Goal: Task Accomplishment & Management: Manage account settings

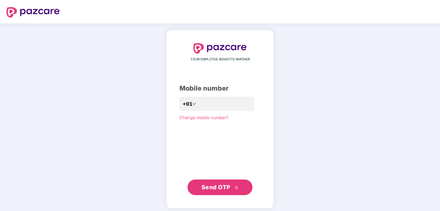
click at [209, 118] on span "Change mobile number?" at bounding box center [204, 117] width 49 height 5
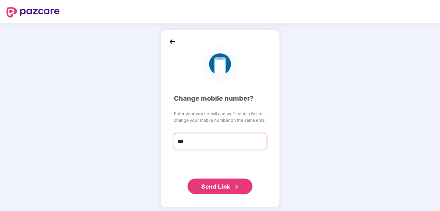
type input "**********"
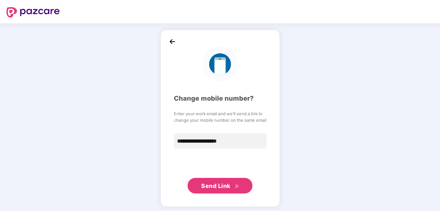
click at [236, 187] on icon "double-right" at bounding box center [237, 186] width 4 height 4
click at [211, 183] on span "Send Link" at bounding box center [215, 185] width 29 height 7
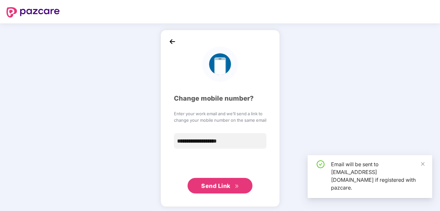
click at [361, 174] on div "Email will be sent to [EMAIL_ADDRESS][DOMAIN_NAME] if registered with pazcare." at bounding box center [378, 175] width 94 height 31
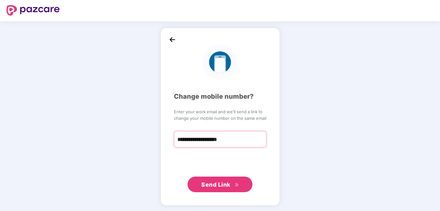
scroll to position [2, 0]
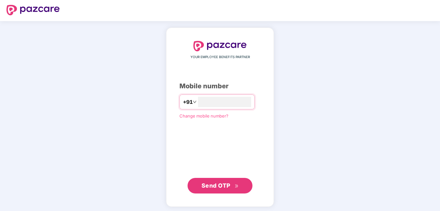
click at [194, 118] on span "Change mobile number?" at bounding box center [204, 115] width 49 height 5
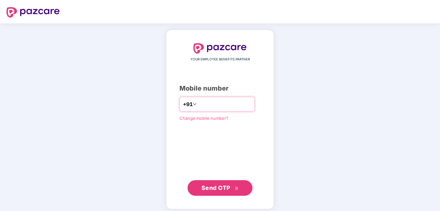
click at [221, 103] on input "number" at bounding box center [224, 104] width 53 height 10
type input "*"
type input "**********"
click at [220, 180] on button "Send OTP" at bounding box center [220, 188] width 65 height 16
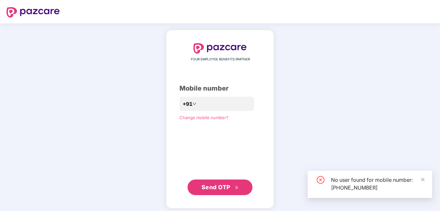
click at [191, 116] on span "Change mobile number?" at bounding box center [204, 117] width 49 height 5
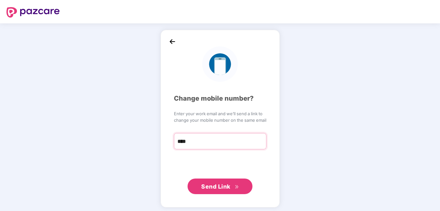
type input "**********"
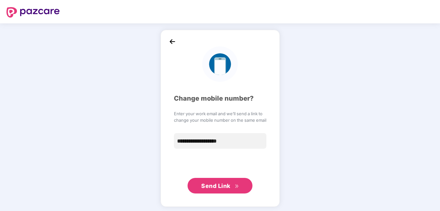
click at [216, 185] on span "Send Link" at bounding box center [215, 185] width 29 height 7
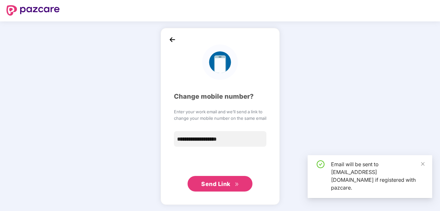
scroll to position [2, 0]
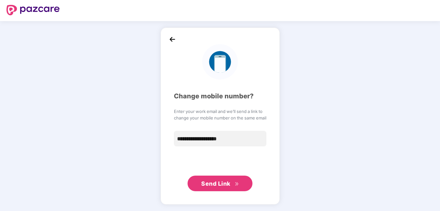
click at [217, 188] on span "Send Link" at bounding box center [219, 183] width 37 height 9
